Goal: Information Seeking & Learning: Understand process/instructions

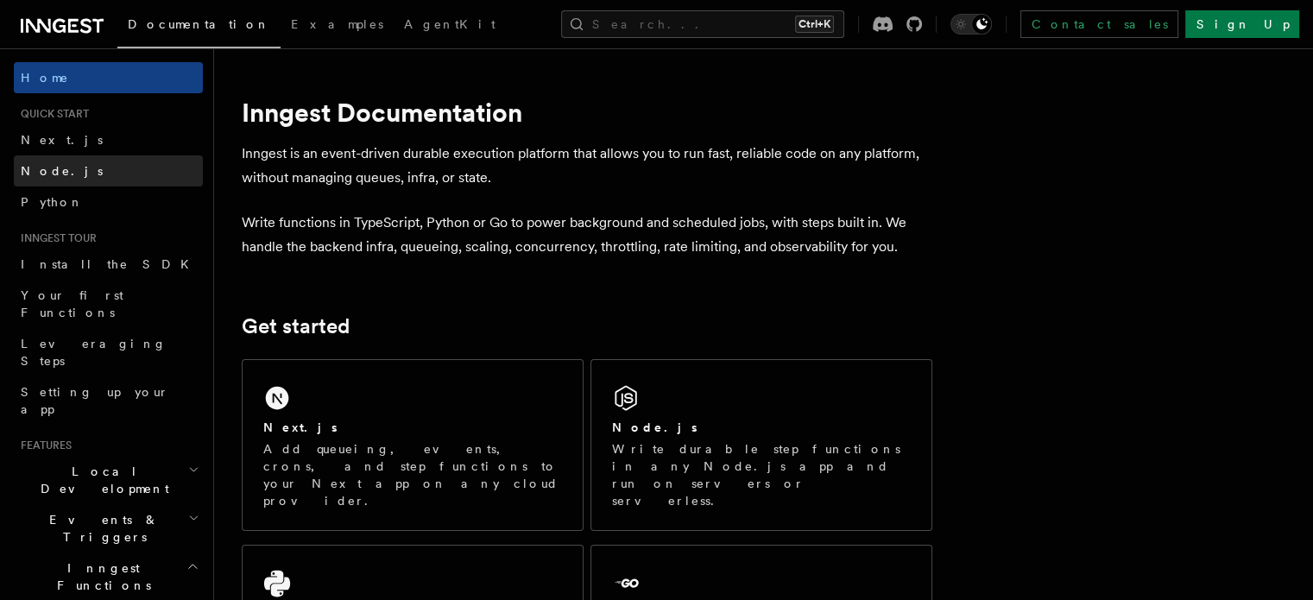
click at [58, 170] on span "Node.js" at bounding box center [62, 171] width 82 height 14
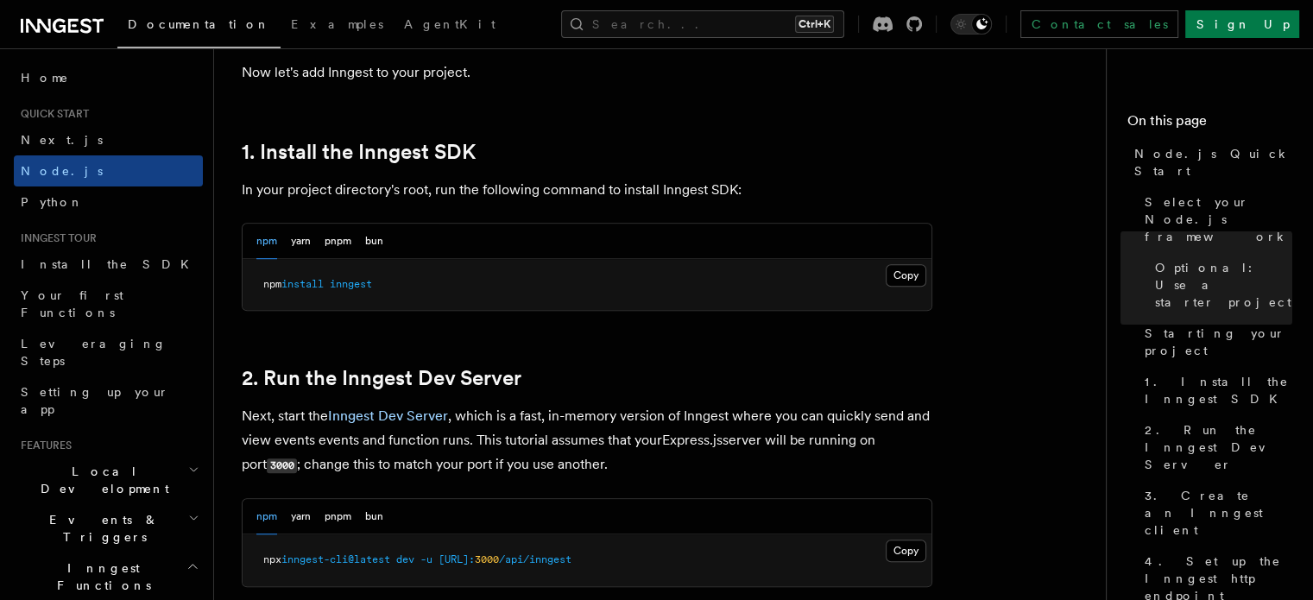
scroll to position [1052, 0]
drag, startPoint x: 473, startPoint y: 286, endPoint x: 237, endPoint y: 287, distance: 236.5
copy span "npm install inngest"
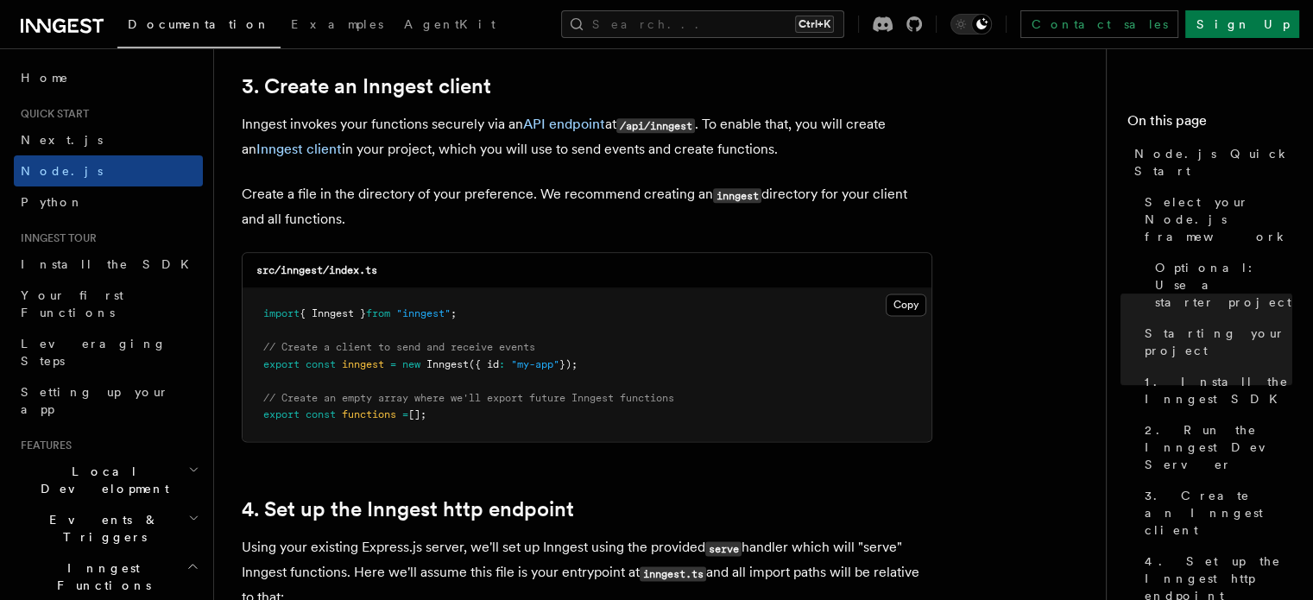
scroll to position [2241, 0]
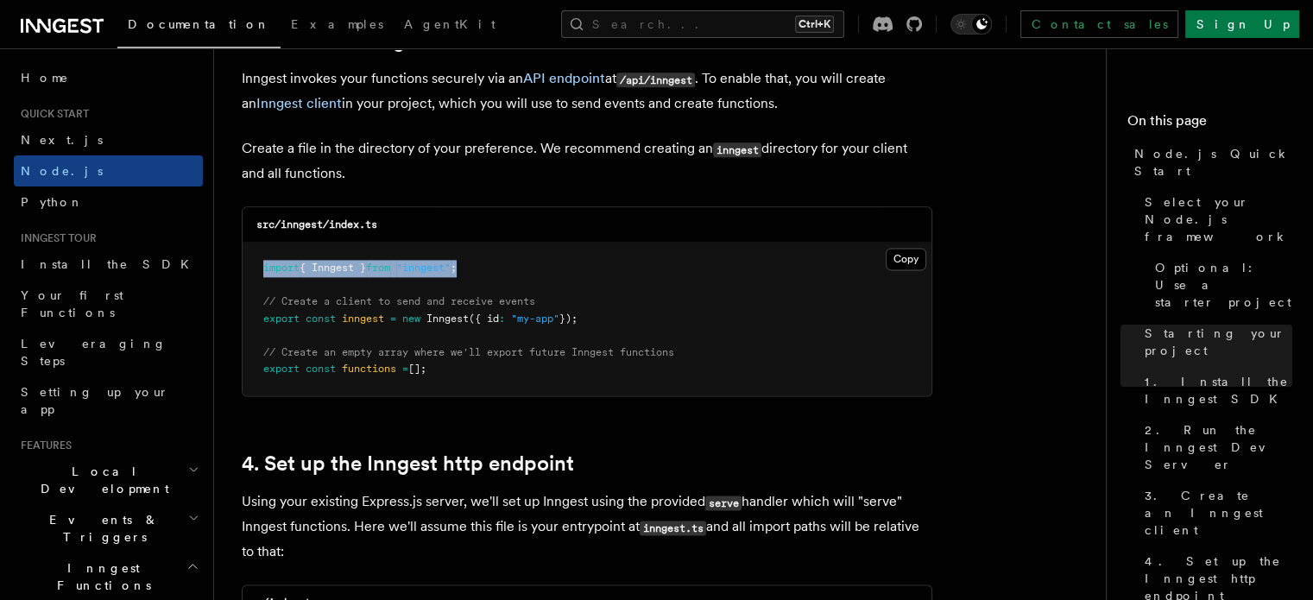
drag, startPoint x: 500, startPoint y: 264, endPoint x: 247, endPoint y: 265, distance: 253.0
click at [247, 265] on pre "import { Inngest } from "inngest" ; // Create a client to send and receive even…" at bounding box center [587, 319] width 689 height 153
copy span "import { Inngest } from "inngest" ;"
drag, startPoint x: 604, startPoint y: 314, endPoint x: 259, endPoint y: 310, distance: 345.4
click at [259, 310] on pre "import { Inngest } from "inngest" ; // Create a client to send and receive even…" at bounding box center [587, 319] width 689 height 153
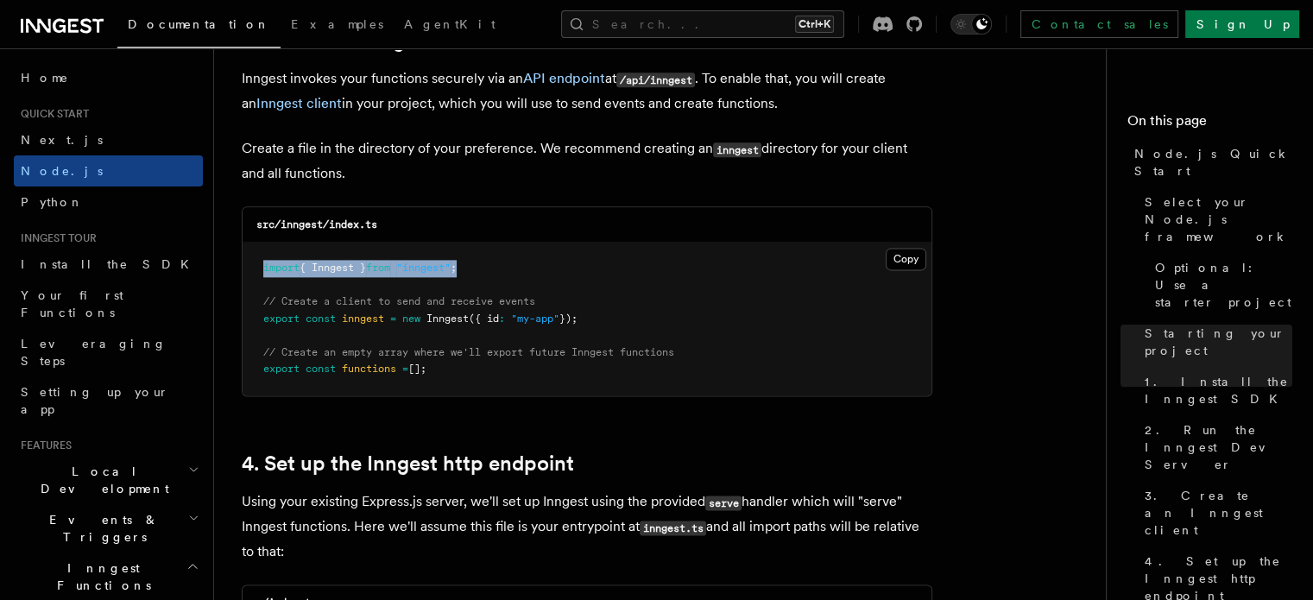
copy code "// Create a client to send and receive events export const inngest = new Innges…"
drag, startPoint x: 487, startPoint y: 358, endPoint x: 471, endPoint y: 375, distance: 22.6
click at [471, 375] on pre "import { Inngest } from "inngest" ; // Create a client to send and receive even…" at bounding box center [587, 319] width 689 height 153
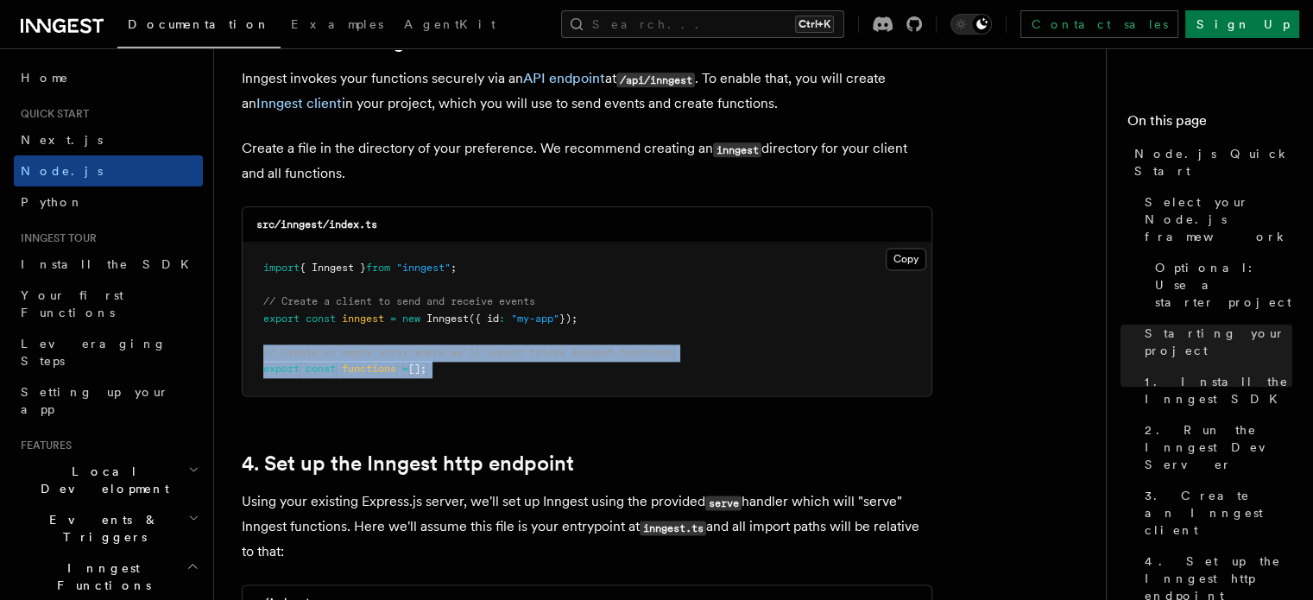
drag, startPoint x: 471, startPoint y: 375, endPoint x: 233, endPoint y: 359, distance: 238.8
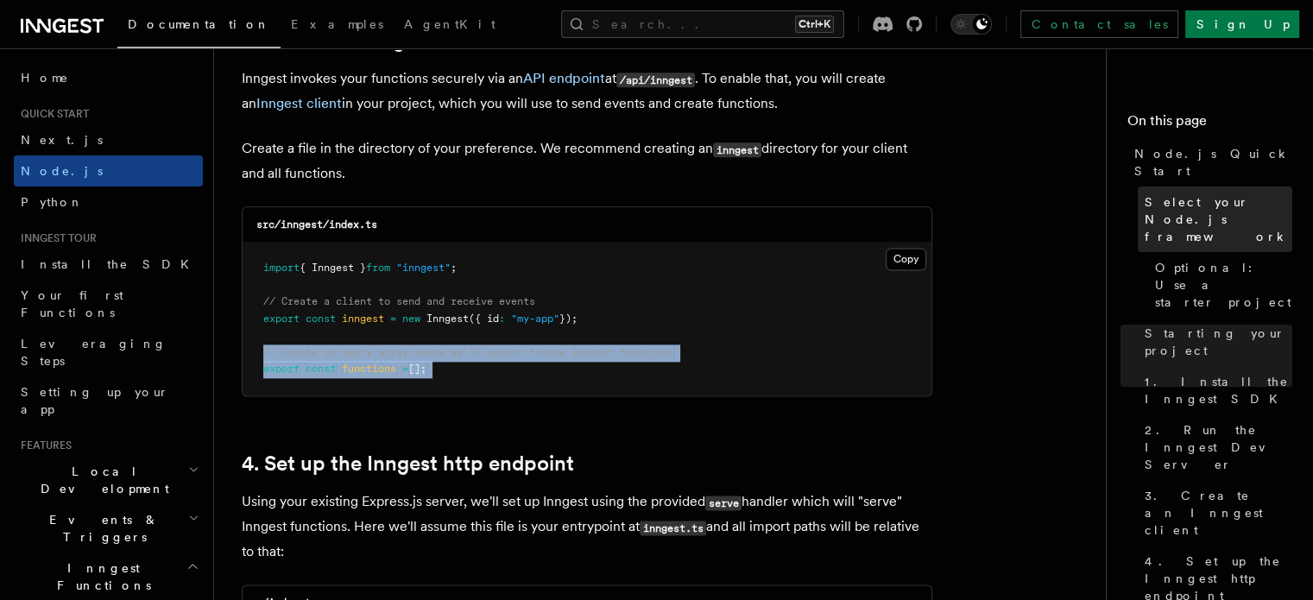
click at [1145, 193] on span "Select your Node.js framework" at bounding box center [1219, 219] width 148 height 52
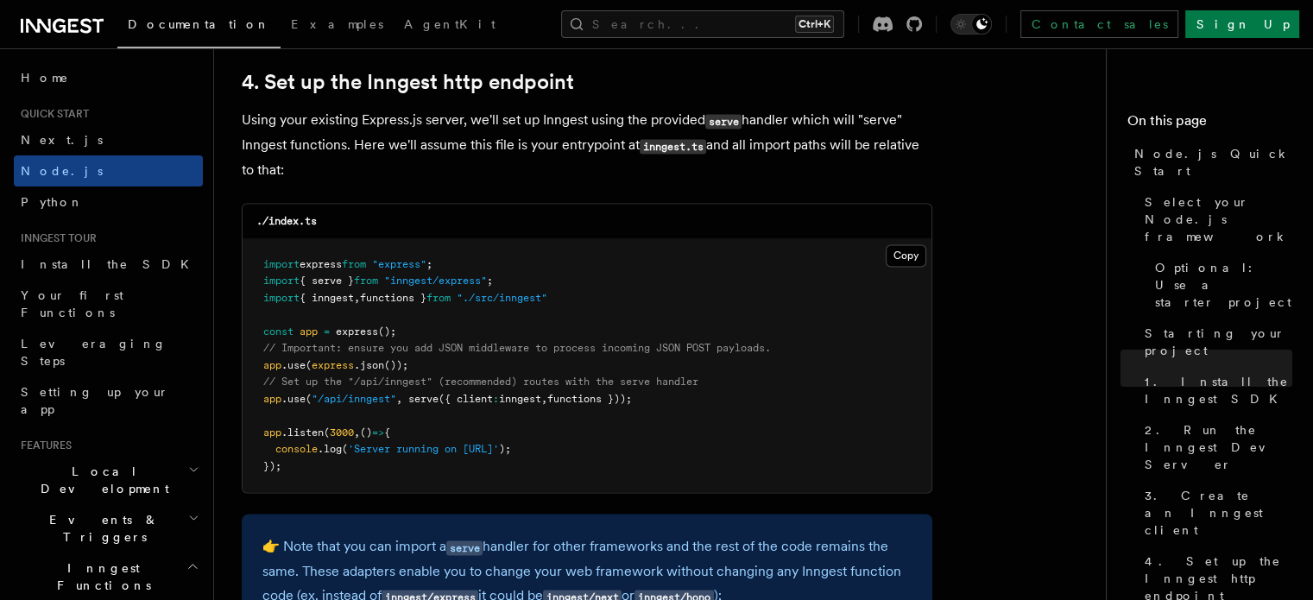
scroll to position [2626, 0]
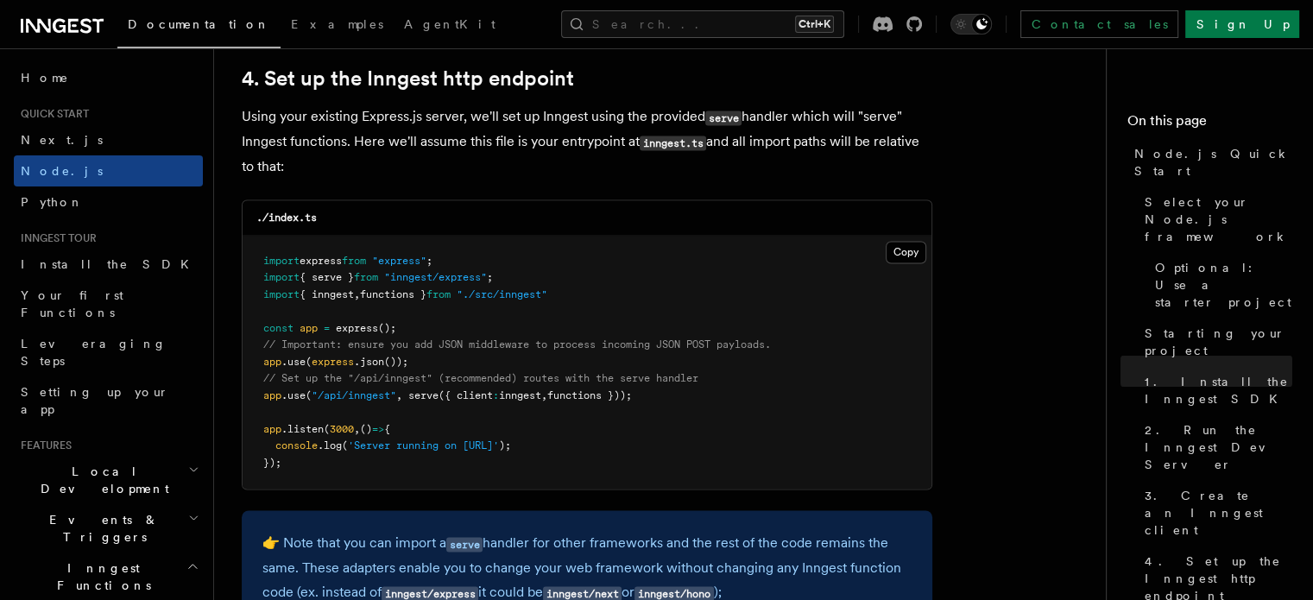
click at [654, 396] on pre "import express from "express" ; import { serve } from "inngest/express" ; impor…" at bounding box center [587, 363] width 689 height 254
drag, startPoint x: 654, startPoint y: 396, endPoint x: 410, endPoint y: 397, distance: 244.3
click at [410, 397] on pre "import express from "express" ; import { serve } from "inngest/express" ; impor…" at bounding box center [587, 363] width 689 height 254
copy span "serve ({ client : inngest , functions }));"
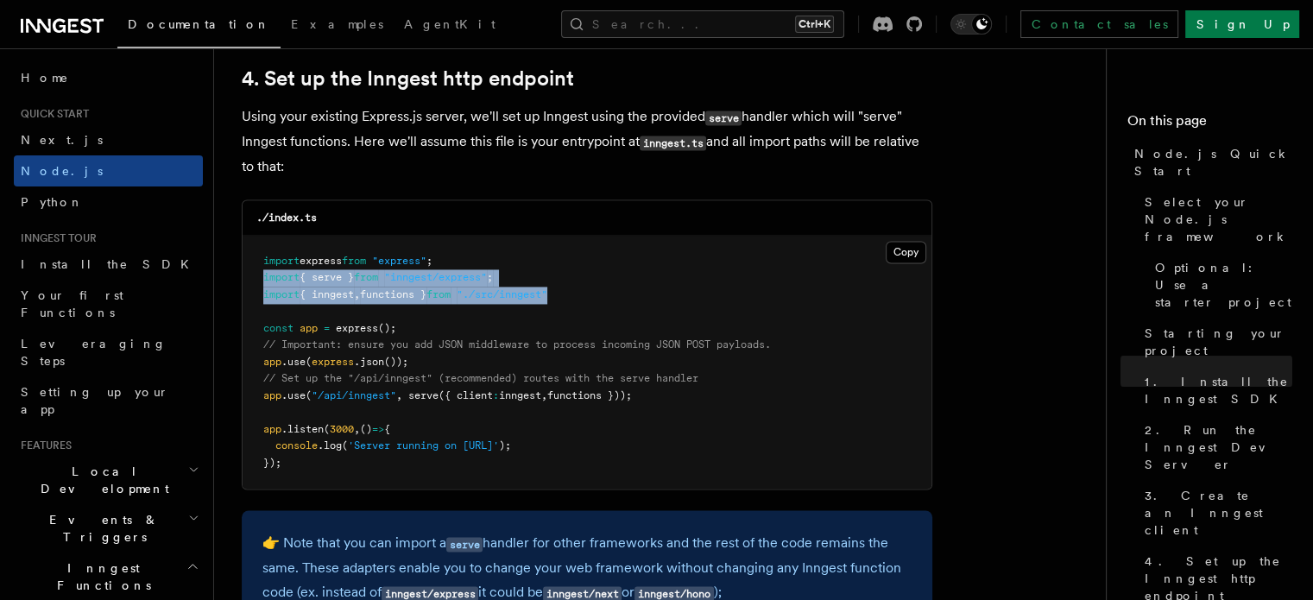
drag, startPoint x: 597, startPoint y: 293, endPoint x: 261, endPoint y: 281, distance: 336.9
click at [261, 281] on pre "import express from "express" ; import { serve } from "inngest/express" ; impor…" at bounding box center [587, 363] width 689 height 254
copy code "import { serve } from "inngest/express" ; import { inngest , functions } from "…"
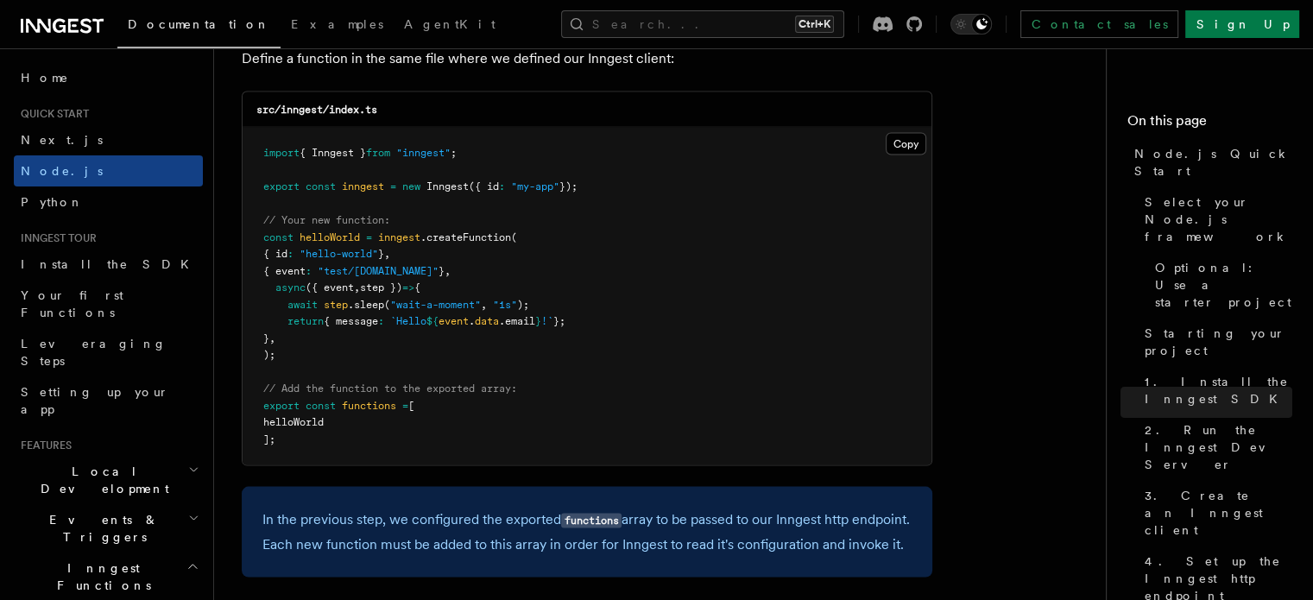
scroll to position [3463, 0]
